Goal: Task Accomplishment & Management: Complete application form

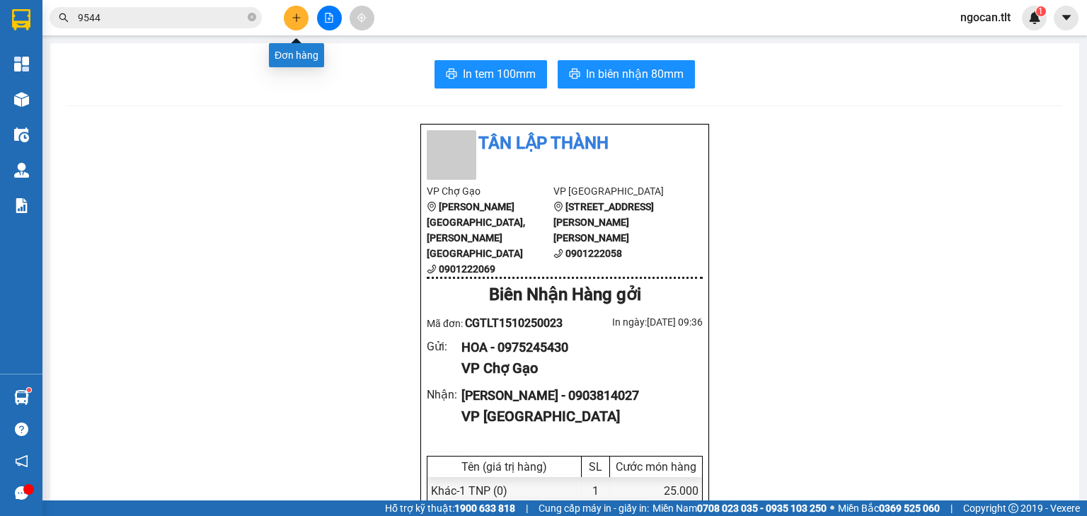
click at [292, 22] on icon "plus" at bounding box center [297, 18] width 10 height 10
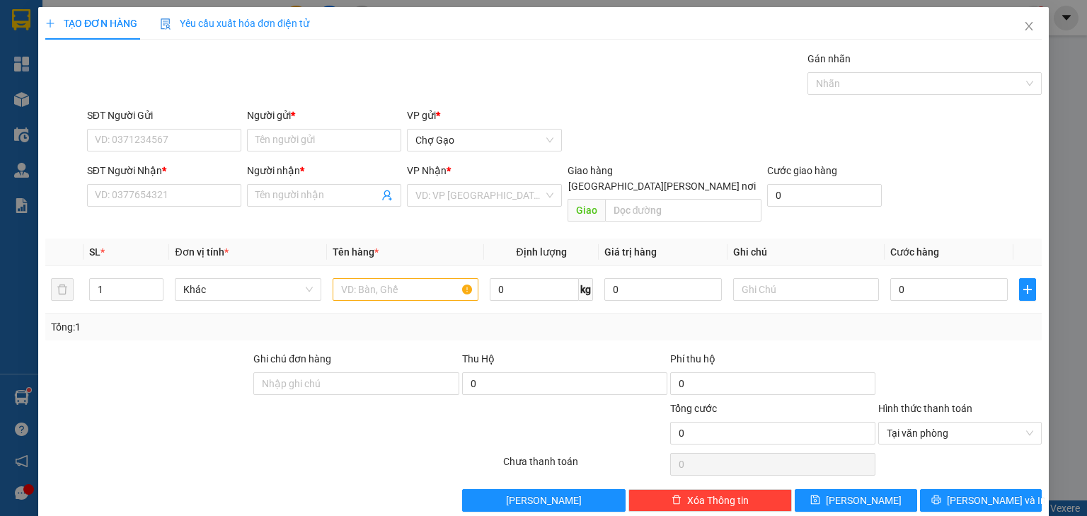
click at [292, 22] on span "Yêu cầu xuất hóa đơn điện tử" at bounding box center [234, 23] width 149 height 11
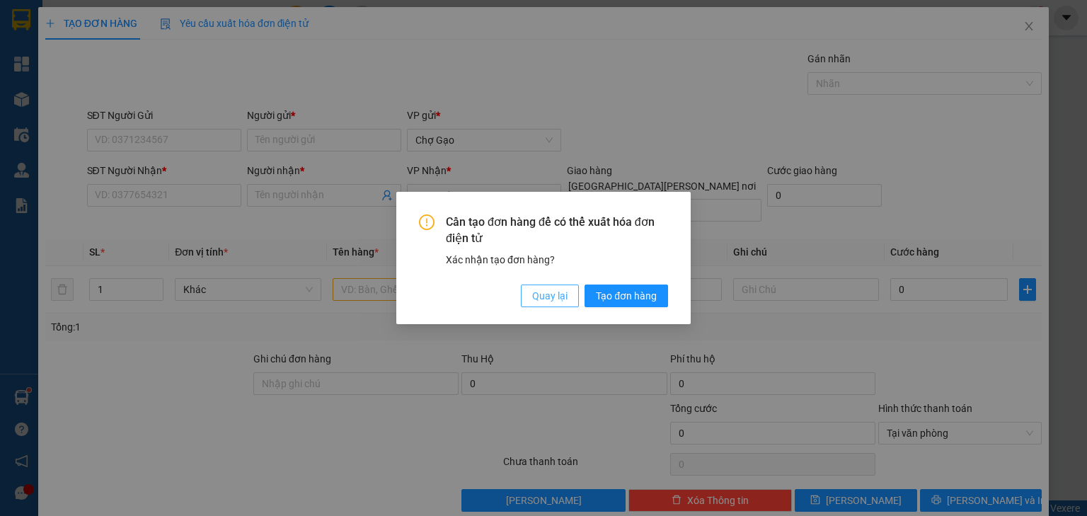
click at [549, 297] on span "Quay lại" at bounding box center [549, 296] width 35 height 16
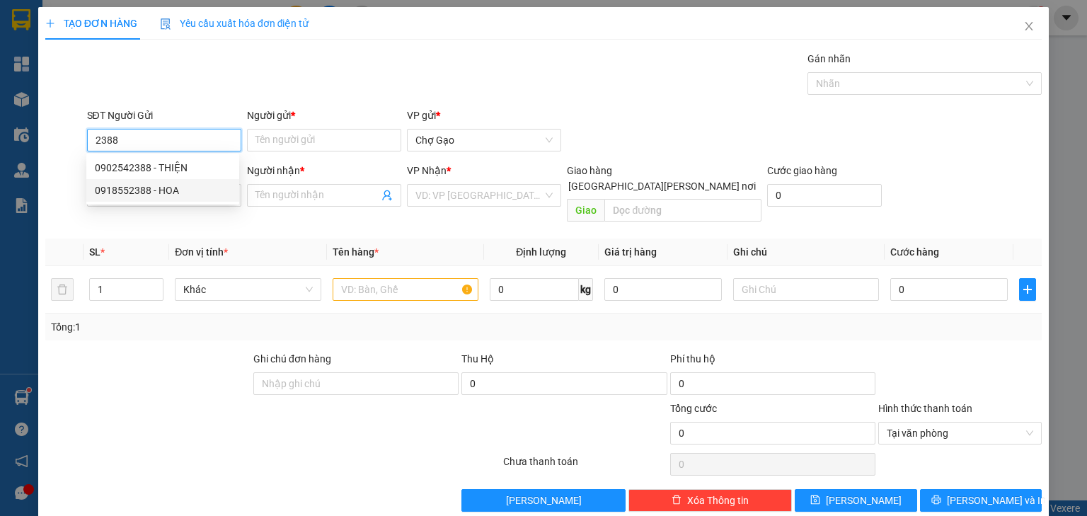
click at [176, 173] on div "0902542388 - THIỆN" at bounding box center [163, 168] width 136 height 16
type input "0902542388"
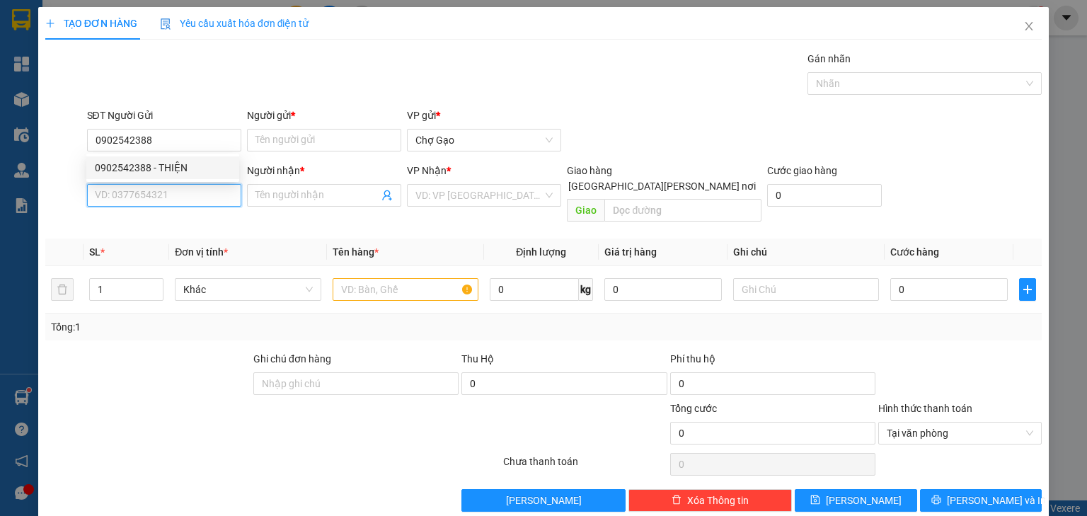
click at [187, 188] on input "SĐT Người Nhận *" at bounding box center [164, 195] width 154 height 23
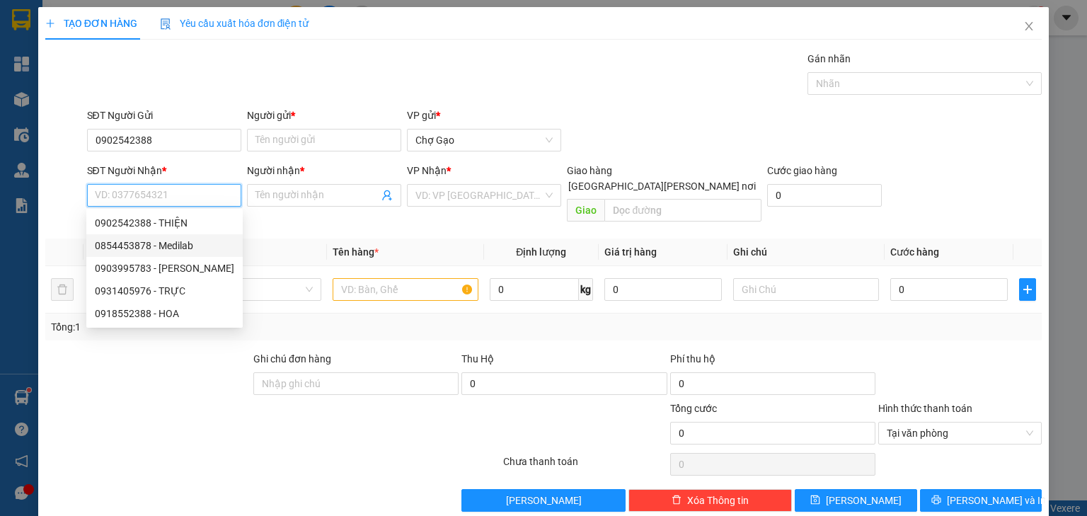
drag, startPoint x: 191, startPoint y: 246, endPoint x: 212, endPoint y: 245, distance: 21.3
click at [192, 246] on div "0854453878 - Medilab" at bounding box center [164, 246] width 139 height 16
type input "0854453878"
type input "Medilab"
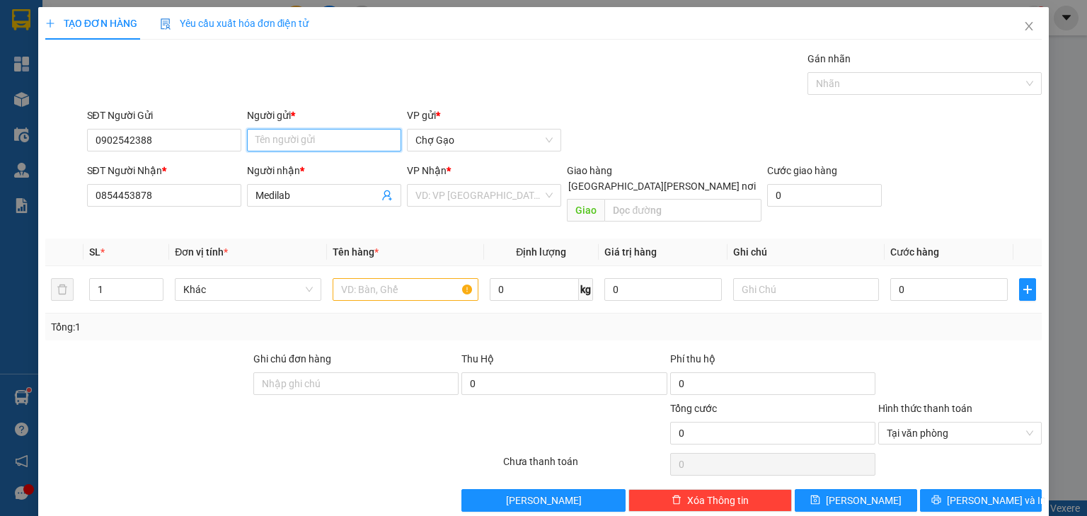
click at [347, 135] on input "Người gửi *" at bounding box center [324, 140] width 154 height 23
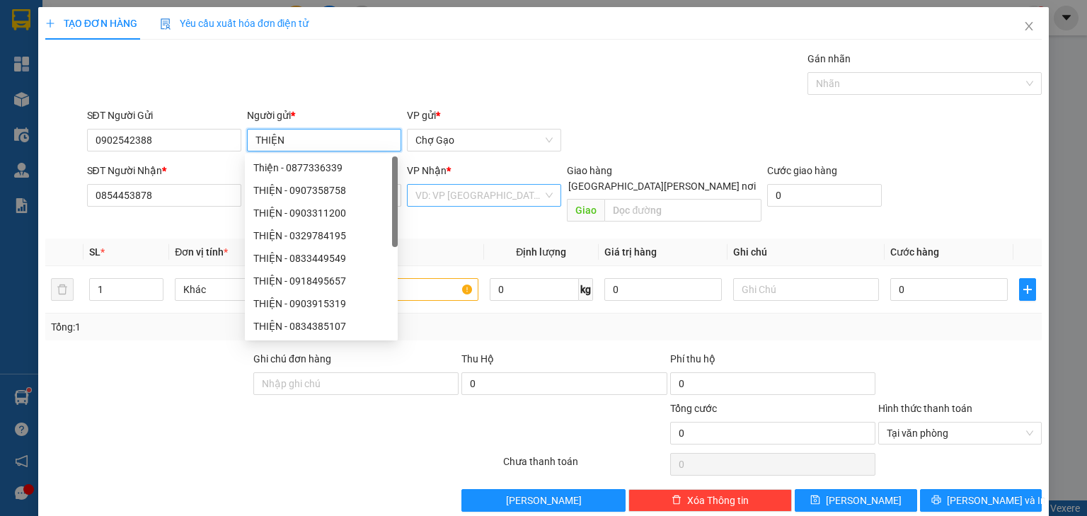
type input "THIỆN"
drag, startPoint x: 472, startPoint y: 190, endPoint x: 475, endPoint y: 203, distance: 13.7
click at [476, 195] on input "search" at bounding box center [478, 195] width 127 height 21
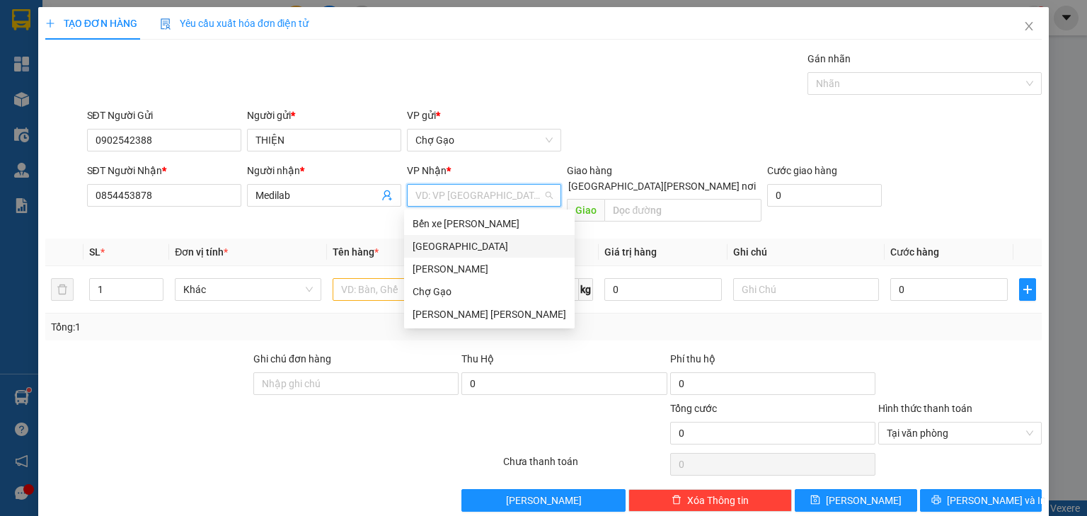
click at [451, 246] on div "[GEOGRAPHIC_DATA]" at bounding box center [490, 246] width 154 height 16
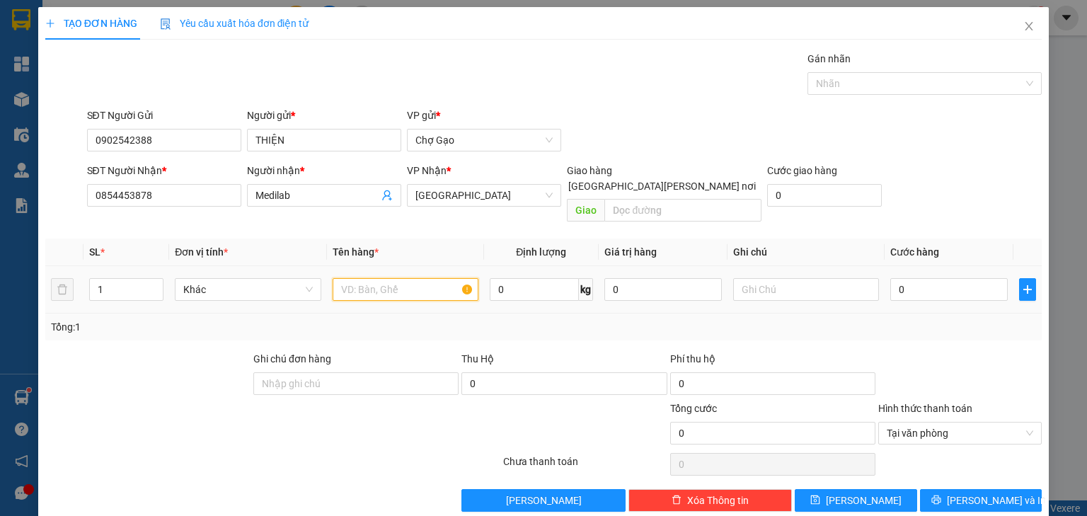
click at [387, 279] on input "text" at bounding box center [406, 289] width 146 height 23
type input "1 HNP"
click at [911, 279] on input "0" at bounding box center [948, 289] width 117 height 23
type input "2"
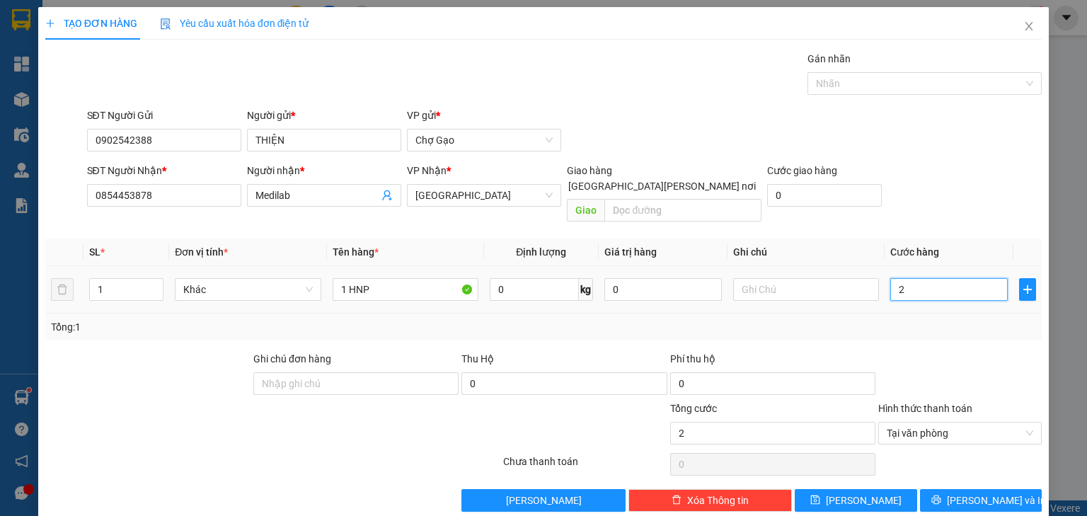
type input "20"
type input "20.000"
drag, startPoint x: 977, startPoint y: 478, endPoint x: 768, endPoint y: 355, distance: 242.1
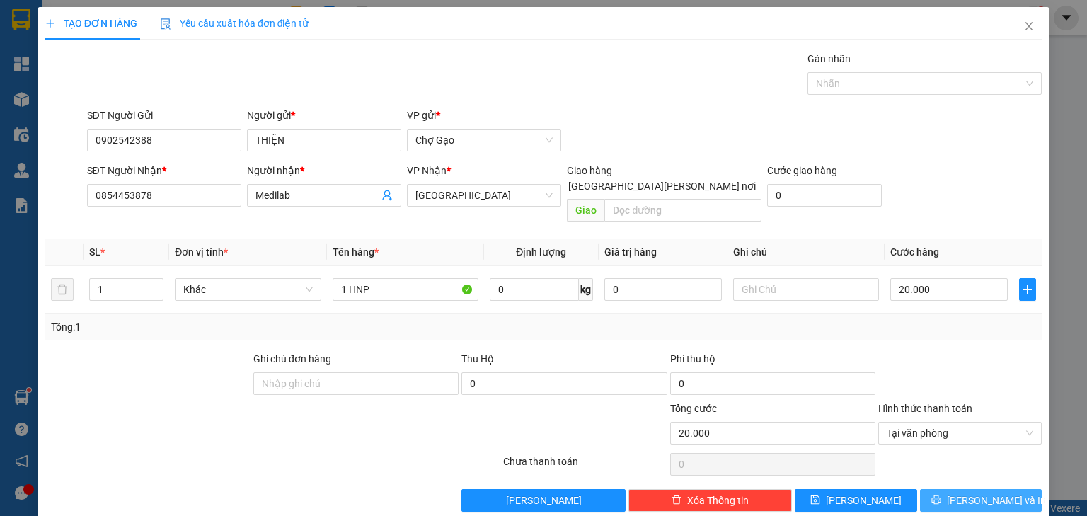
click at [977, 492] on span "[PERSON_NAME] và In" at bounding box center [996, 500] width 99 height 16
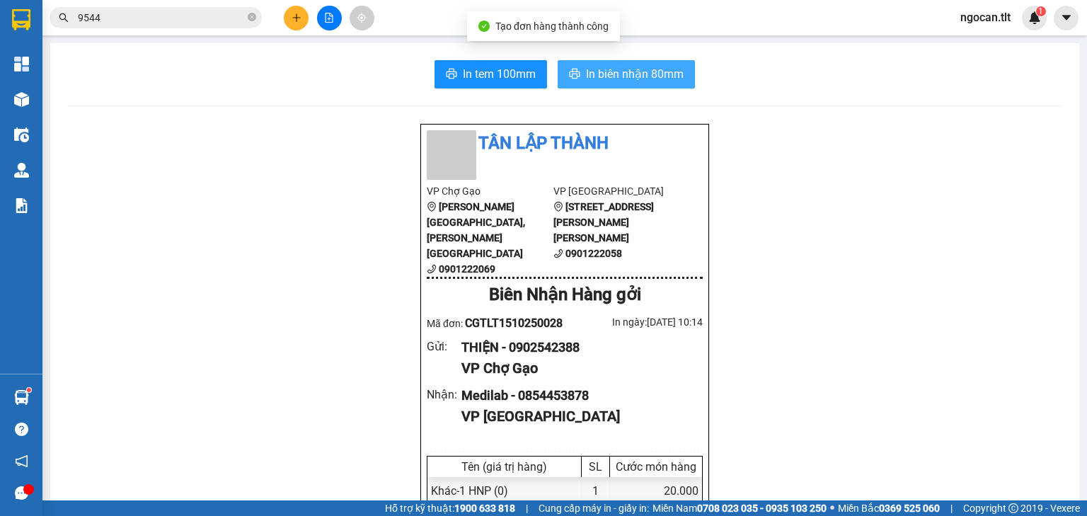
click at [623, 67] on span "In biên nhận 80mm" at bounding box center [635, 74] width 98 height 18
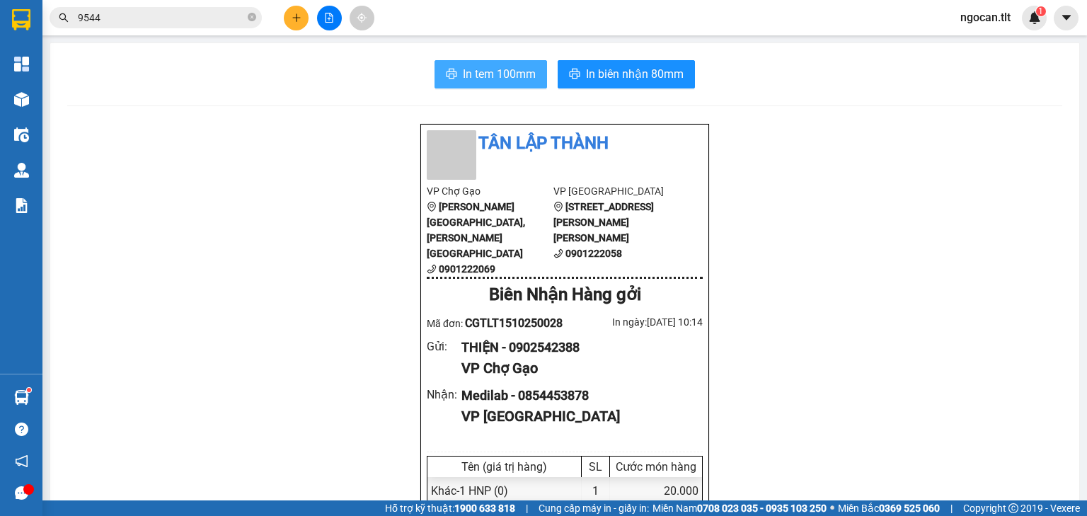
drag, startPoint x: 484, startPoint y: 73, endPoint x: 540, endPoint y: 134, distance: 82.6
click at [485, 76] on span "In tem 100mm" at bounding box center [499, 74] width 73 height 18
